Goal: Task Accomplishment & Management: Manage account settings

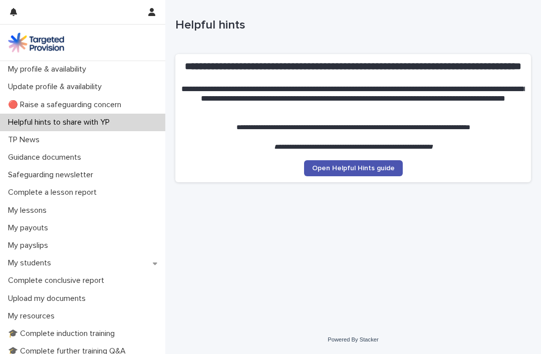
click at [57, 178] on p "Safeguarding newsletter" at bounding box center [52, 175] width 97 height 10
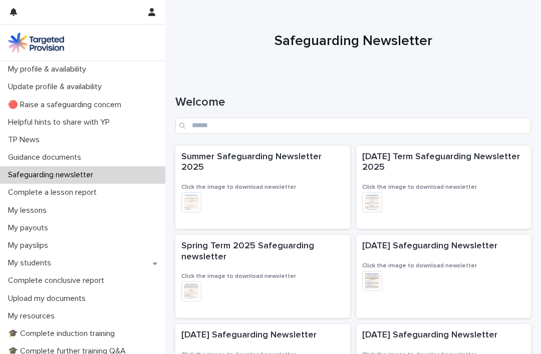
click at [43, 210] on p "My lessons" at bounding box center [29, 211] width 51 height 10
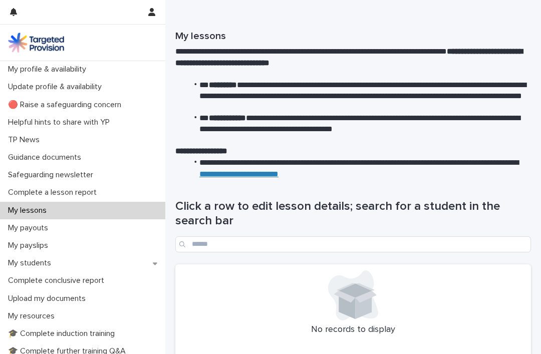
click at [71, 75] on div "My profile & availability" at bounding box center [82, 70] width 165 height 18
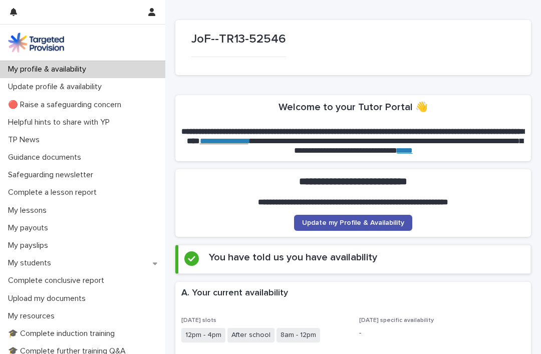
click at [387, 218] on link "Update my Profile & Availability" at bounding box center [353, 223] width 118 height 16
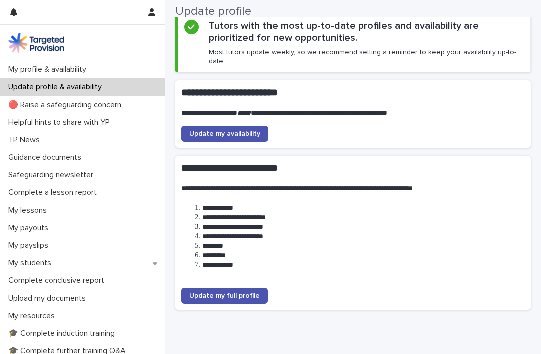
scroll to position [45, 0]
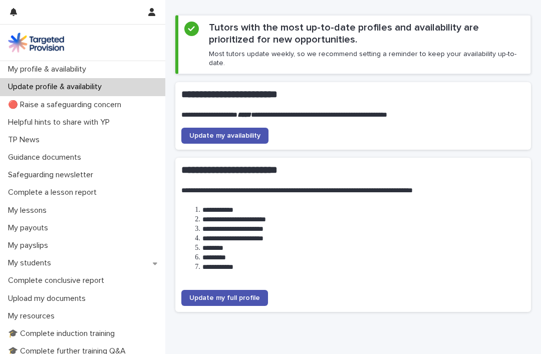
click at [237, 292] on link "Update my full profile" at bounding box center [224, 298] width 87 height 16
